Goal: Information Seeking & Learning: Learn about a topic

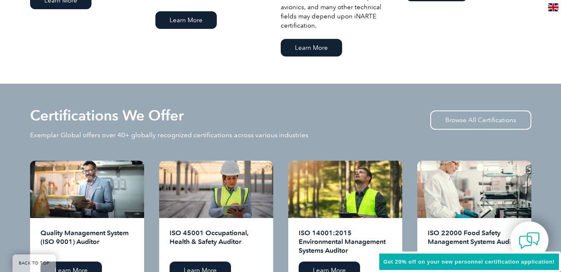
scroll to position [794, 0]
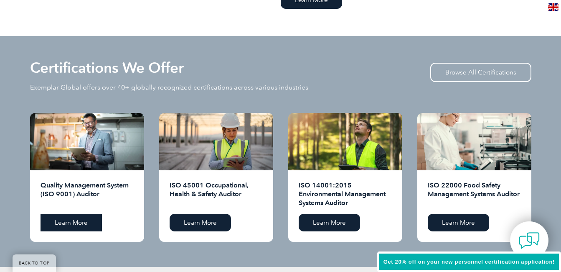
click at [70, 223] on link "Learn More" at bounding box center [71, 223] width 61 height 18
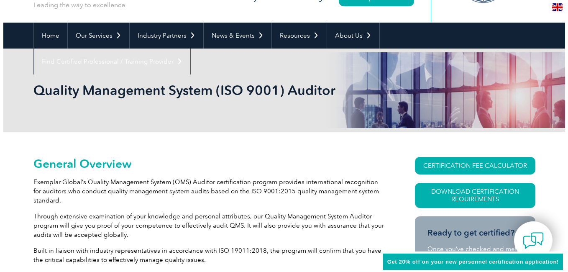
scroll to position [84, 0]
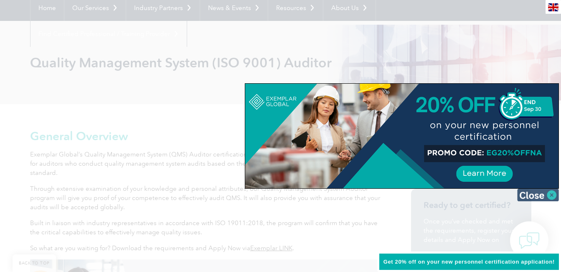
click at [533, 195] on img at bounding box center [538, 194] width 42 height 13
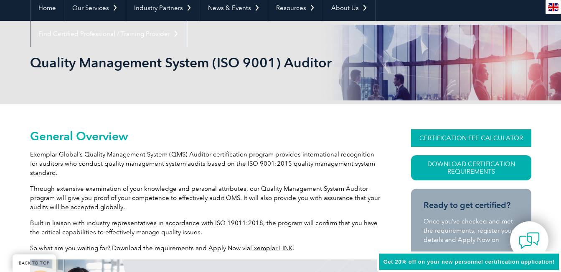
click at [468, 139] on link "CERTIFICATION FEE CALCULATOR" at bounding box center [471, 138] width 120 height 18
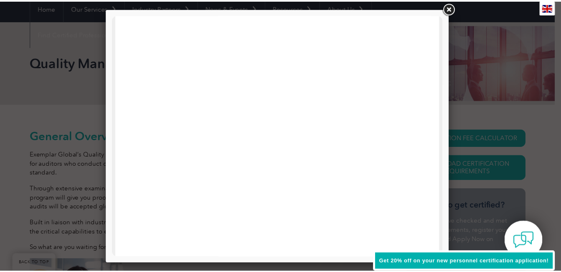
scroll to position [407, 0]
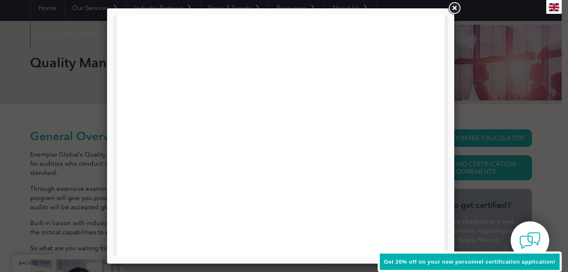
click at [456, 7] on link at bounding box center [453, 8] width 15 height 15
